Goal: Check status: Check status

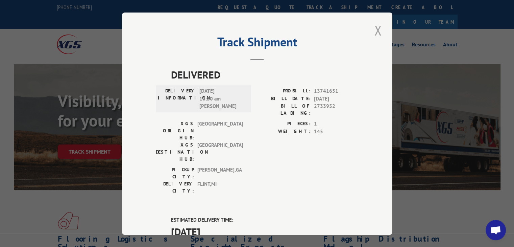
click at [377, 29] on button "Close modal" at bounding box center [378, 30] width 11 height 19
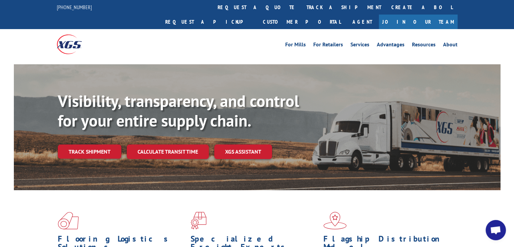
click at [302, 8] on link "track a shipment" at bounding box center [344, 7] width 85 height 15
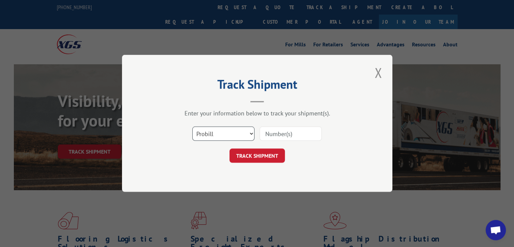
click at [215, 136] on select "Select category... Probill BOL PO" at bounding box center [223, 134] width 62 height 14
select select "po"
click at [192, 127] on select "Select category... Probill BOL PO" at bounding box center [223, 134] width 62 height 14
click at [292, 125] on div "Select category... Probill BOL PO" at bounding box center [257, 134] width 203 height 22
click at [294, 133] on input at bounding box center [291, 134] width 62 height 14
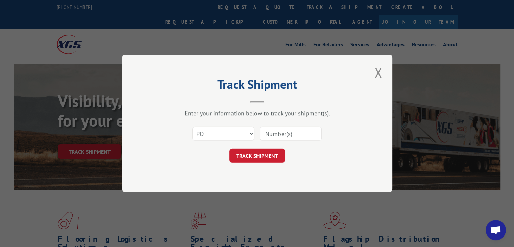
paste input "77504547"
type input "77504547"
click at [272, 154] on button "TRACK SHIPMENT" at bounding box center [257, 156] width 55 height 14
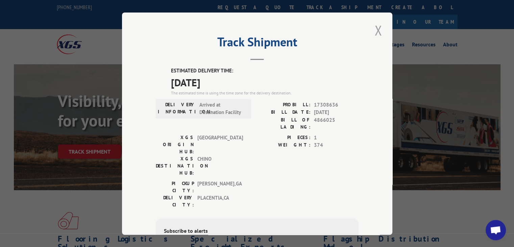
click at [376, 34] on button "Close modal" at bounding box center [378, 30] width 11 height 19
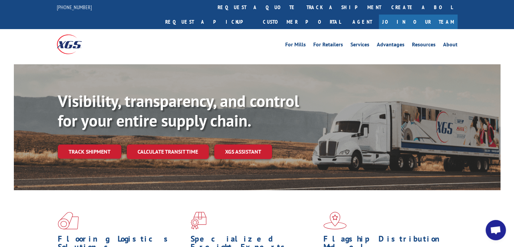
click at [142, 29] on div at bounding box center [107, 44] width 100 height 30
click at [302, 12] on link "track a shipment" at bounding box center [344, 7] width 85 height 15
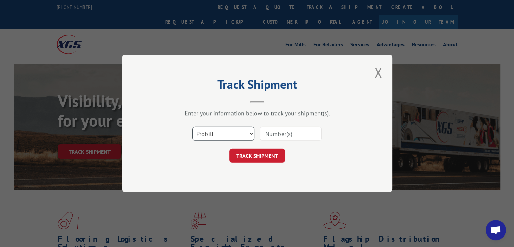
click at [222, 133] on select "Select category... Probill BOL PO" at bounding box center [223, 134] width 62 height 14
select select "po"
click at [192, 127] on select "Select category... Probill BOL PO" at bounding box center [223, 134] width 62 height 14
click at [281, 135] on input at bounding box center [291, 134] width 62 height 14
paste input "03519093"
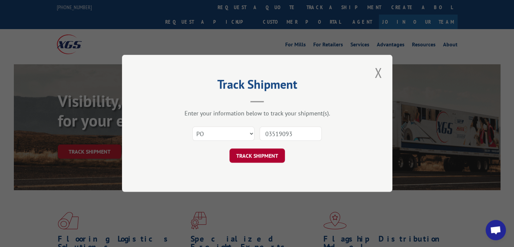
type input "03519093"
click at [279, 158] on button "TRACK SHIPMENT" at bounding box center [257, 156] width 55 height 14
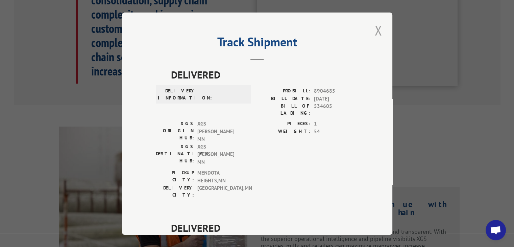
click at [373, 32] on button "Close modal" at bounding box center [378, 30] width 11 height 19
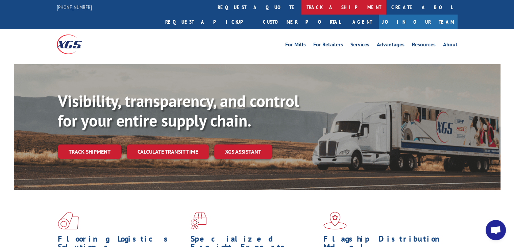
click at [302, 10] on link "track a shipment" at bounding box center [344, 7] width 85 height 15
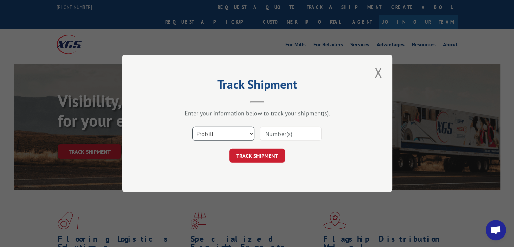
drag, startPoint x: 234, startPoint y: 135, endPoint x: 233, endPoint y: 140, distance: 4.4
click at [234, 136] on select "Select category... Probill BOL PO" at bounding box center [223, 134] width 62 height 14
select select "po"
click at [192, 127] on select "Select category... Probill BOL PO" at bounding box center [223, 134] width 62 height 14
click at [291, 130] on input at bounding box center [291, 134] width 62 height 14
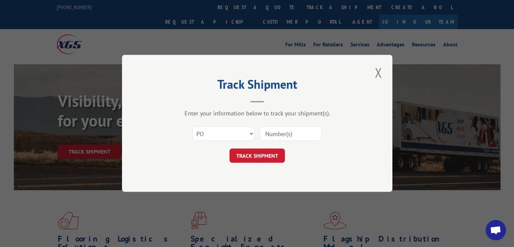
paste input "25501423"
drag, startPoint x: 278, startPoint y: 129, endPoint x: 280, endPoint y: 133, distance: 4.2
click at [278, 129] on input "25501423" at bounding box center [291, 134] width 62 height 14
type input "25501423"
click at [274, 159] on button "TRACK SHIPMENT" at bounding box center [257, 156] width 55 height 14
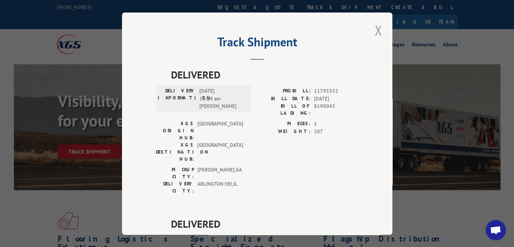
click at [374, 35] on button "Close modal" at bounding box center [378, 30] width 11 height 19
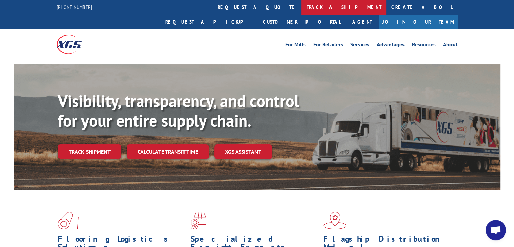
click at [302, 4] on link "track a shipment" at bounding box center [344, 7] width 85 height 15
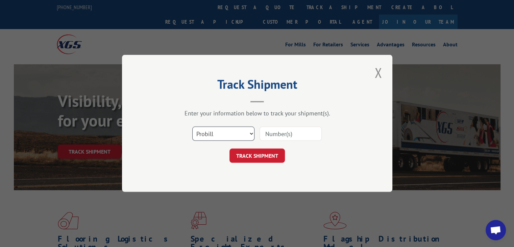
click at [230, 134] on select "Select category... Probill BOL PO" at bounding box center [223, 134] width 62 height 14
select select "po"
click at [192, 127] on select "Select category... Probill BOL PO" at bounding box center [223, 134] width 62 height 14
click at [287, 141] on div "Select category... Probill BOL PO" at bounding box center [257, 134] width 203 height 22
drag, startPoint x: 287, startPoint y: 141, endPoint x: 284, endPoint y: 132, distance: 9.4
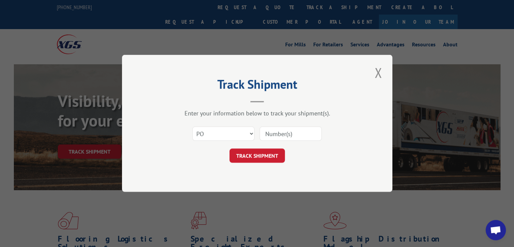
click at [284, 132] on input at bounding box center [291, 134] width 62 height 14
paste input "25501423"
click at [278, 131] on input "25501423" at bounding box center [291, 134] width 62 height 14
type input "25501423"
click at [258, 149] on button "TRACK SHIPMENT" at bounding box center [257, 156] width 55 height 14
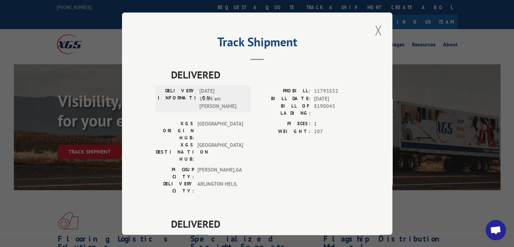
click at [374, 30] on button "Close modal" at bounding box center [378, 30] width 11 height 19
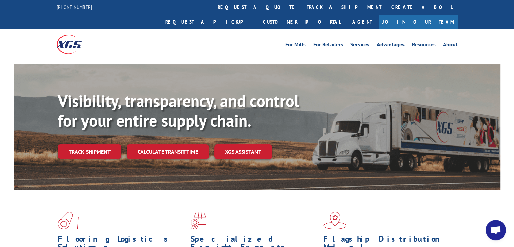
click at [302, 7] on link "track a shipment" at bounding box center [344, 7] width 85 height 15
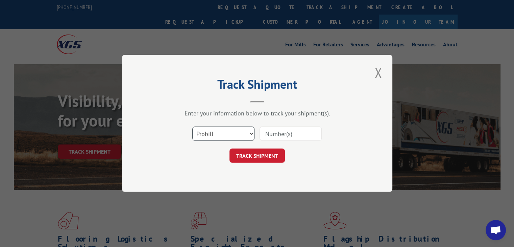
click at [217, 134] on select "Select category... Probill BOL PO" at bounding box center [223, 134] width 62 height 14
select select "po"
click at [192, 127] on select "Select category... Probill BOL PO" at bounding box center [223, 134] width 62 height 14
click at [221, 136] on select "Select category... Probill BOL PO" at bounding box center [223, 134] width 62 height 14
click at [192, 127] on select "Select category... Probill BOL PO" at bounding box center [223, 134] width 62 height 14
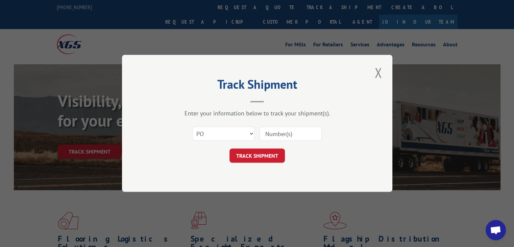
click at [290, 129] on input at bounding box center [291, 134] width 62 height 14
drag, startPoint x: 290, startPoint y: 129, endPoint x: 284, endPoint y: 132, distance: 6.5
click at [284, 132] on input at bounding box center [291, 134] width 62 height 14
paste input "25501423"
click at [276, 137] on input "25501423" at bounding box center [291, 134] width 62 height 14
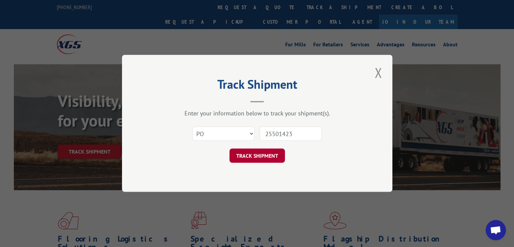
type input "25501423"
click at [280, 156] on button "TRACK SHIPMENT" at bounding box center [257, 156] width 55 height 14
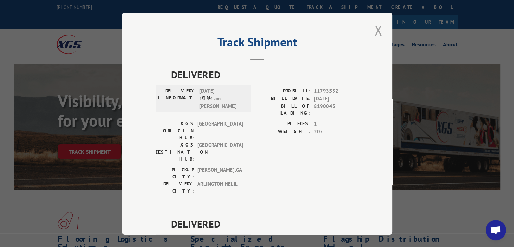
click at [373, 32] on button "Close modal" at bounding box center [378, 30] width 11 height 19
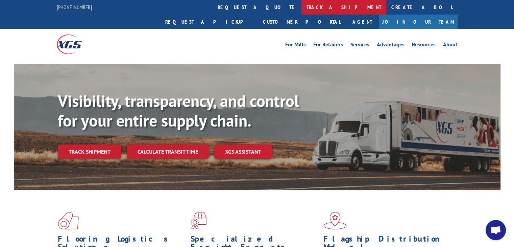
click at [302, 8] on link "track a shipment" at bounding box center [344, 7] width 85 height 15
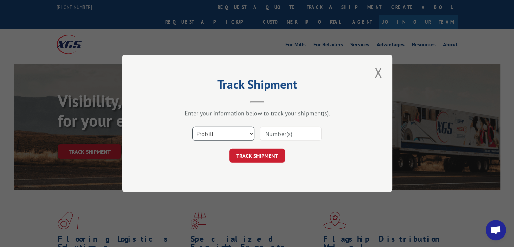
click at [221, 133] on select "Select category... Probill BOL PO" at bounding box center [223, 134] width 62 height 14
click at [192, 127] on select "Select category... Probill BOL PO" at bounding box center [223, 134] width 62 height 14
click at [224, 130] on select "Select category... Probill BOL PO" at bounding box center [223, 134] width 62 height 14
select select "po"
click at [192, 127] on select "Select category... Probill BOL PO" at bounding box center [223, 134] width 62 height 14
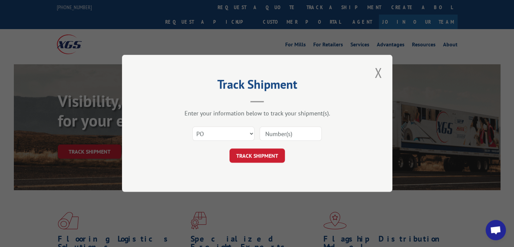
click at [293, 131] on input at bounding box center [291, 134] width 62 height 14
paste input "28518717"
drag, startPoint x: 277, startPoint y: 140, endPoint x: 275, endPoint y: 145, distance: 5.9
click at [276, 142] on div "Select category... Probill BOL PO 28518717" at bounding box center [257, 134] width 203 height 22
type input "28518717"
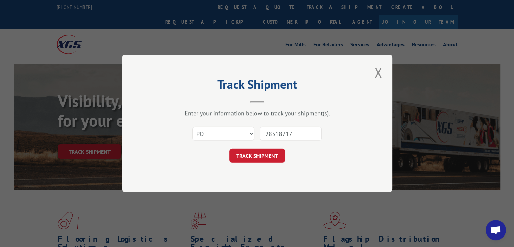
click at [274, 147] on form "Select category... Probill BOL PO 28518717 TRACK SHIPMENT" at bounding box center [257, 143] width 203 height 40
click at [272, 152] on button "TRACK SHIPMENT" at bounding box center [257, 156] width 55 height 14
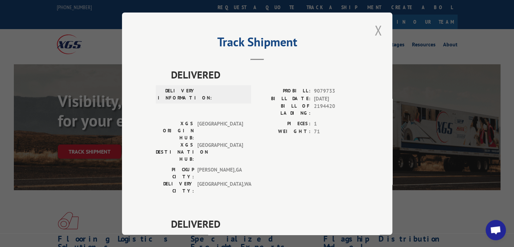
click at [376, 36] on button "Close modal" at bounding box center [378, 30] width 11 height 19
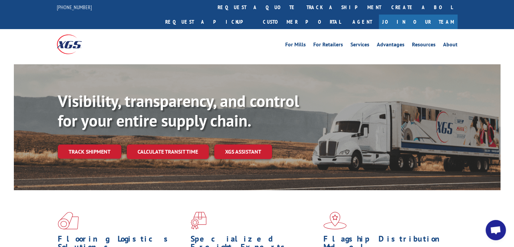
click at [302, 13] on link "track a shipment" at bounding box center [344, 7] width 85 height 15
click at [0, 0] on div "Track Shipment DELIVERED DELIVERY INFORMATION: PROBILL: 9079733 BILL DATE: [DAT…" at bounding box center [0, 0] width 0 height 0
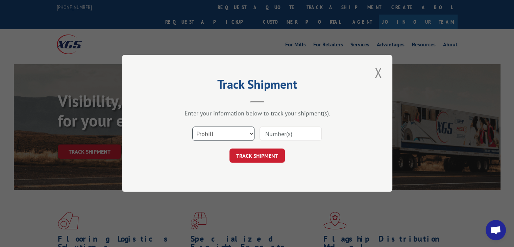
drag, startPoint x: 220, startPoint y: 130, endPoint x: 217, endPoint y: 139, distance: 9.4
click at [220, 130] on select "Select category... Probill BOL PO" at bounding box center [223, 134] width 62 height 14
select select "po"
click at [192, 127] on select "Select category... Probill BOL PO" at bounding box center [223, 134] width 62 height 14
click at [284, 135] on input at bounding box center [291, 134] width 62 height 14
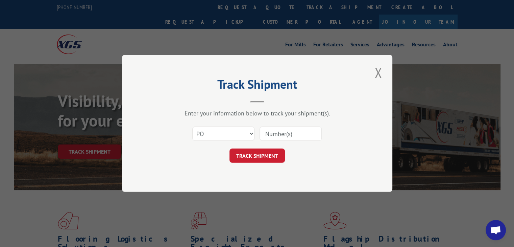
paste input "28518759"
type input "28518759"
click at [262, 167] on div "Track Shipment Enter your information below to track your shipment(s). Select c…" at bounding box center [257, 123] width 270 height 137
click at [265, 160] on button "TRACK SHIPMENT" at bounding box center [257, 156] width 55 height 14
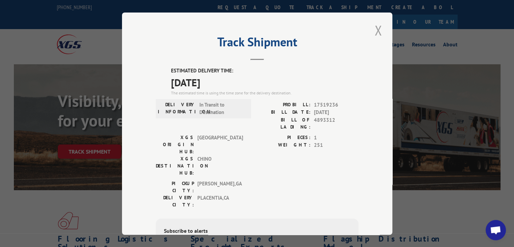
click at [377, 26] on button "Close modal" at bounding box center [378, 30] width 11 height 19
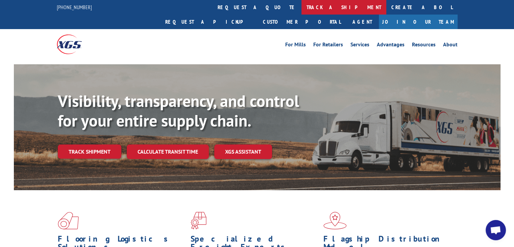
click at [302, 8] on link "track a shipment" at bounding box center [344, 7] width 85 height 15
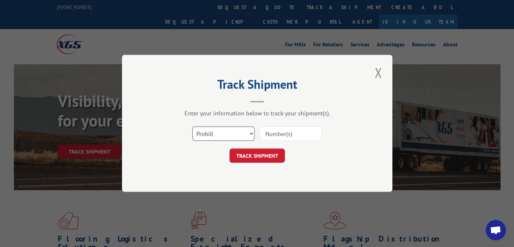
click at [227, 139] on select "Select category... Probill BOL PO" at bounding box center [223, 134] width 62 height 14
select select "po"
click at [192, 127] on select "Select category... Probill BOL PO" at bounding box center [223, 134] width 62 height 14
drag, startPoint x: 274, startPoint y: 123, endPoint x: 277, endPoint y: 133, distance: 9.9
click at [274, 123] on div "Select category... Probill BOL PO" at bounding box center [257, 134] width 203 height 22
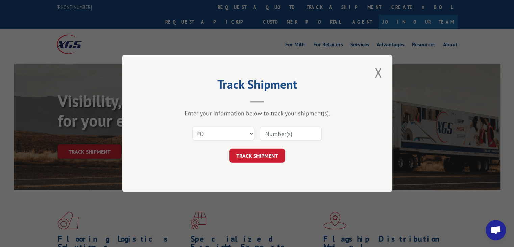
click at [277, 133] on input at bounding box center [291, 134] width 62 height 14
paste input "28518759"
type input "28518759"
click at [268, 161] on button "TRACK SHIPMENT" at bounding box center [257, 156] width 55 height 14
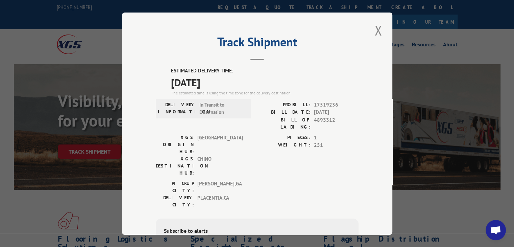
drag, startPoint x: 162, startPoint y: 80, endPoint x: 229, endPoint y: 79, distance: 66.3
click at [229, 79] on div "ESTIMATED DELIVERY TIME: [DATE] The estimated time is using the time zone for t…" at bounding box center [257, 188] width 203 height 243
copy span "[DATE]"
